Goal: Task Accomplishment & Management: Use online tool/utility

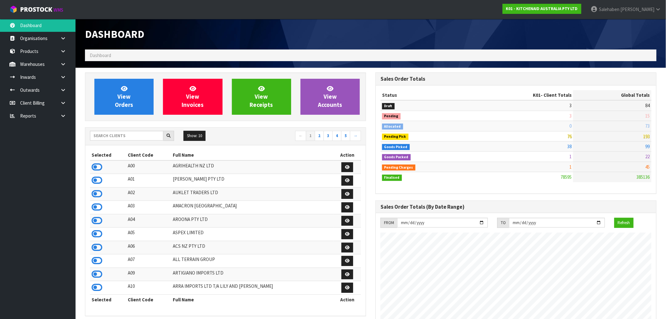
scroll to position [477, 291]
click at [127, 136] on input "text" at bounding box center [126, 136] width 73 height 10
type input "K01"
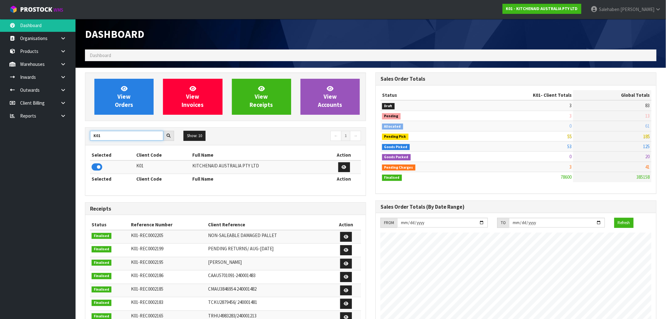
drag, startPoint x: 109, startPoint y: 134, endPoint x: 90, endPoint y: 140, distance: 20.3
click at [90, 140] on input "K01" at bounding box center [126, 136] width 73 height 10
click at [98, 165] on icon at bounding box center [97, 166] width 11 height 9
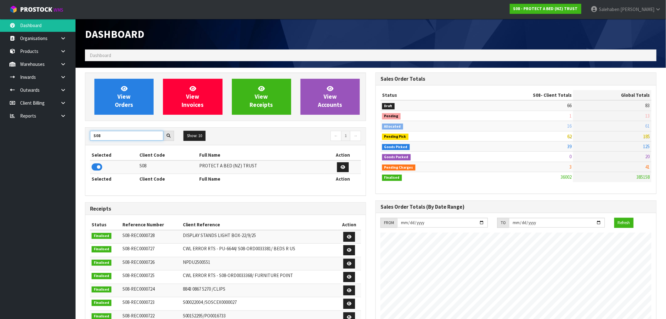
drag, startPoint x: 107, startPoint y: 135, endPoint x: 83, endPoint y: 147, distance: 27.1
click at [83, 147] on div "View Orders View Invoices View Receipts View Accounts S08 Show: 10 5 10 25 50 ←…" at bounding box center [225, 255] width 291 height 366
click at [92, 166] on icon at bounding box center [97, 166] width 11 height 9
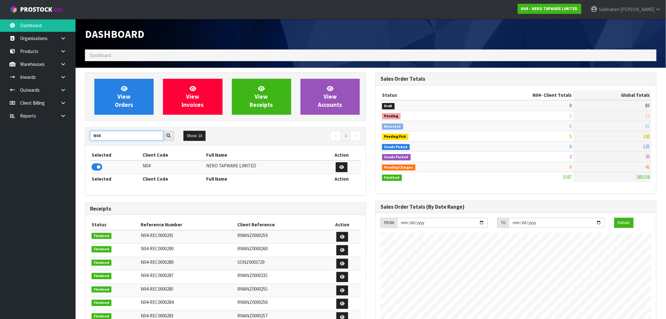
drag, startPoint x: 109, startPoint y: 135, endPoint x: 66, endPoint y: 145, distance: 44.3
click at [68, 145] on body "Toggle navigation ProStock WMS N04 - NERO TAPWARE LIMITED Salehaben Patel Logou…" at bounding box center [333, 159] width 666 height 319
type input "D00"
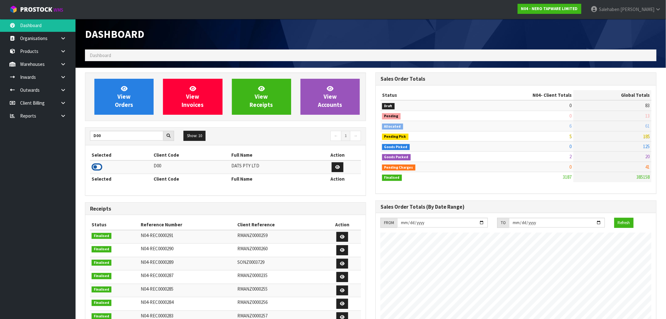
click at [96, 167] on icon at bounding box center [97, 166] width 11 height 9
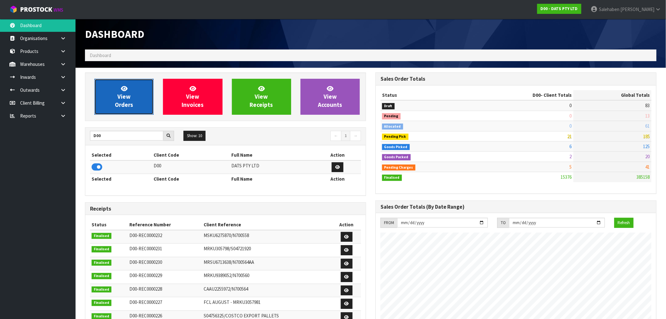
click at [138, 96] on link "View Orders" at bounding box center [123, 97] width 59 height 36
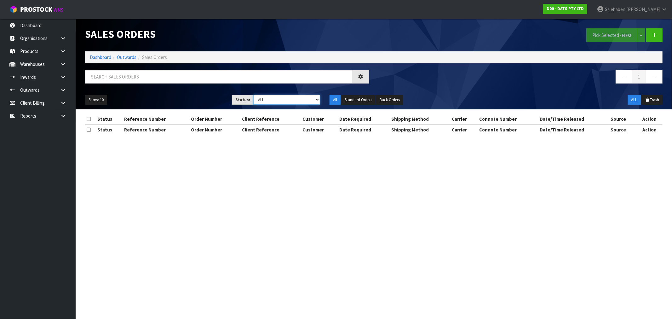
drag, startPoint x: 287, startPoint y: 101, endPoint x: 285, endPoint y: 104, distance: 3.5
click at [287, 101] on select "Draft Pending Allocated Pending Pick Goods Picked Goods Packed Pending Charges …" at bounding box center [286, 100] width 67 height 10
click at [253, 95] on select "Draft Pending Allocated Pending Pick Goods Picked Goods Packed Pending Charges …" at bounding box center [286, 100] width 67 height 10
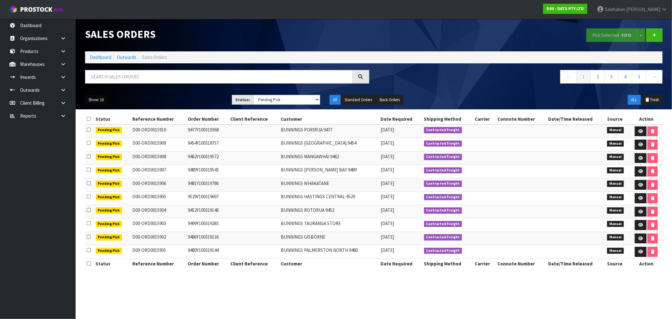
click at [99, 98] on button "Show: 10" at bounding box center [96, 100] width 22 height 10
click at [98, 139] on link "50" at bounding box center [110, 137] width 50 height 9
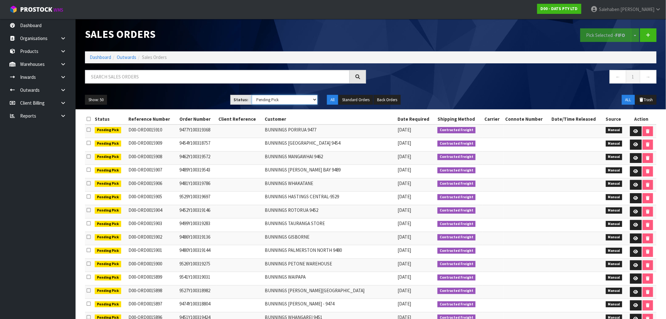
click at [279, 99] on select "Draft Pending Allocated Pending Pick Goods Picked Goods Packed Pending Charges …" at bounding box center [285, 100] width 66 height 10
select select "string:4"
click at [252, 95] on select "Draft Pending Allocated Pending Pick Goods Picked Goods Packed Pending Charges …" at bounding box center [285, 100] width 66 height 10
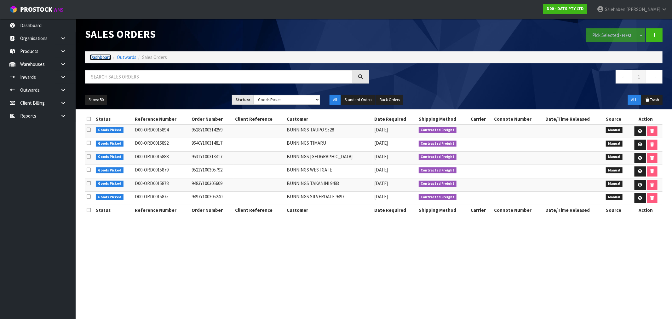
click at [96, 57] on link "Dashboard" at bounding box center [100, 57] width 21 height 6
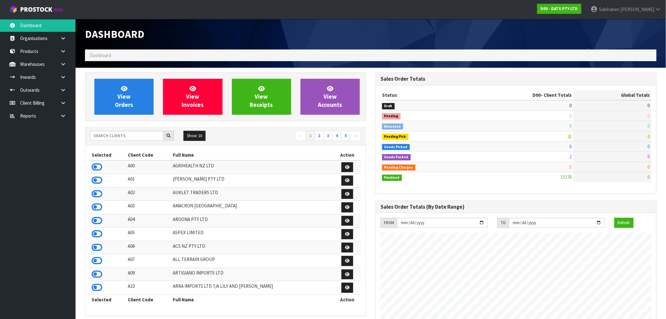
scroll to position [477, 291]
click at [146, 135] on input "text" at bounding box center [126, 136] width 73 height 10
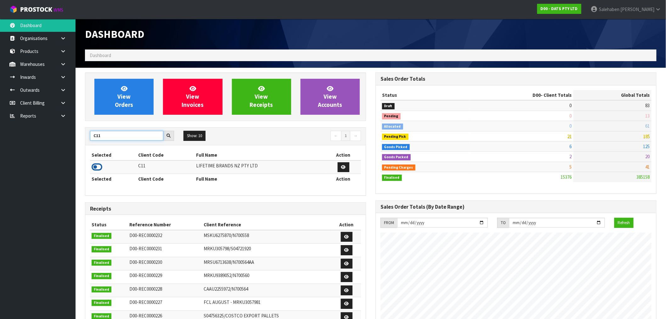
type input "C11"
click at [98, 169] on icon at bounding box center [97, 166] width 11 height 9
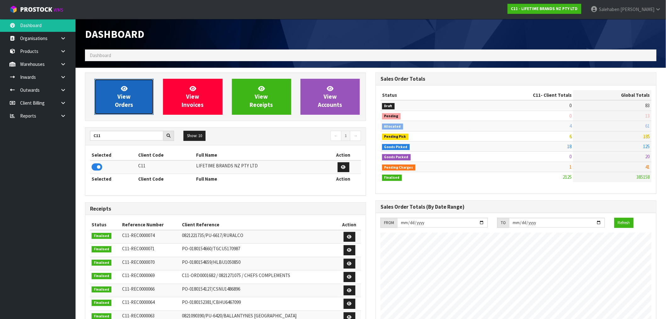
click at [116, 101] on span "View Orders" at bounding box center [124, 97] width 18 height 24
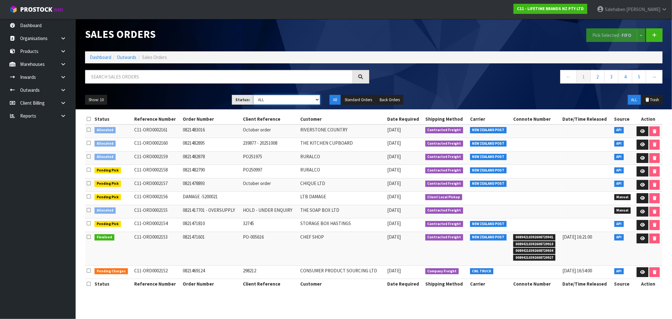
click at [272, 102] on select "Draft Pending Allocated Pending Pick Goods Picked Goods Packed Pending Charges …" at bounding box center [286, 100] width 67 height 10
select select "string:3"
click at [253, 95] on select "Draft Pending Allocated Pending Pick Goods Picked Goods Packed Pending Charges …" at bounding box center [286, 100] width 67 height 10
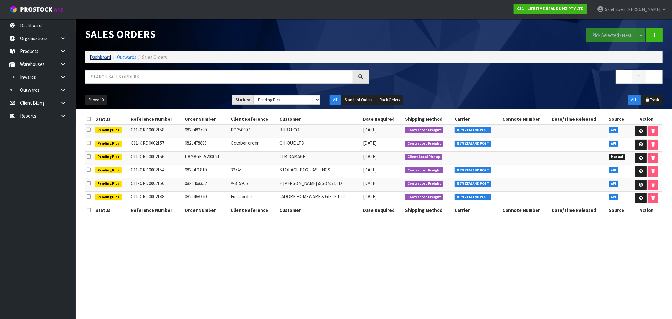
click at [95, 58] on link "Dashboard" at bounding box center [100, 57] width 21 height 6
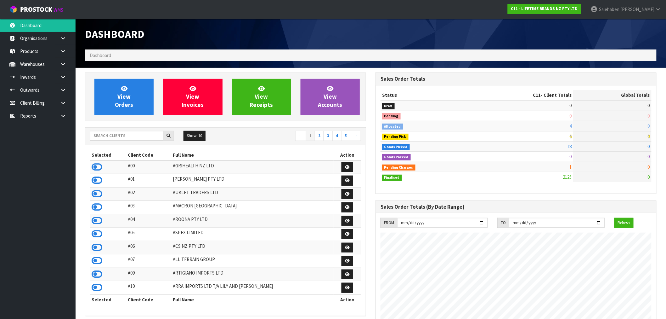
scroll to position [477, 291]
click at [117, 131] on input "text" at bounding box center [126, 136] width 73 height 10
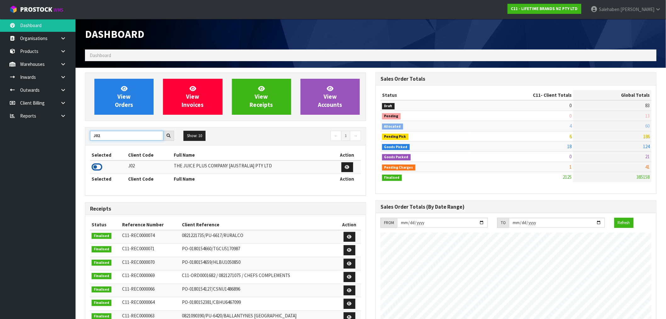
type input "J02"
click at [94, 168] on icon at bounding box center [97, 166] width 11 height 9
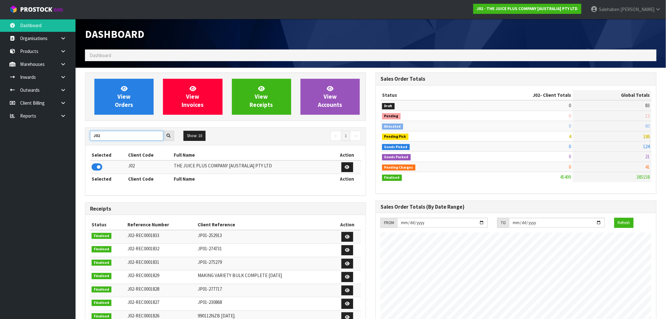
drag, startPoint x: 110, startPoint y: 134, endPoint x: 77, endPoint y: 139, distance: 33.4
click at [77, 139] on section "View Orders View Invoices View Receipts View Accounts J02 Show: 10 5 10 25 50 ←…" at bounding box center [371, 311] width 591 height 487
